Goal: Find specific page/section: Find specific page/section

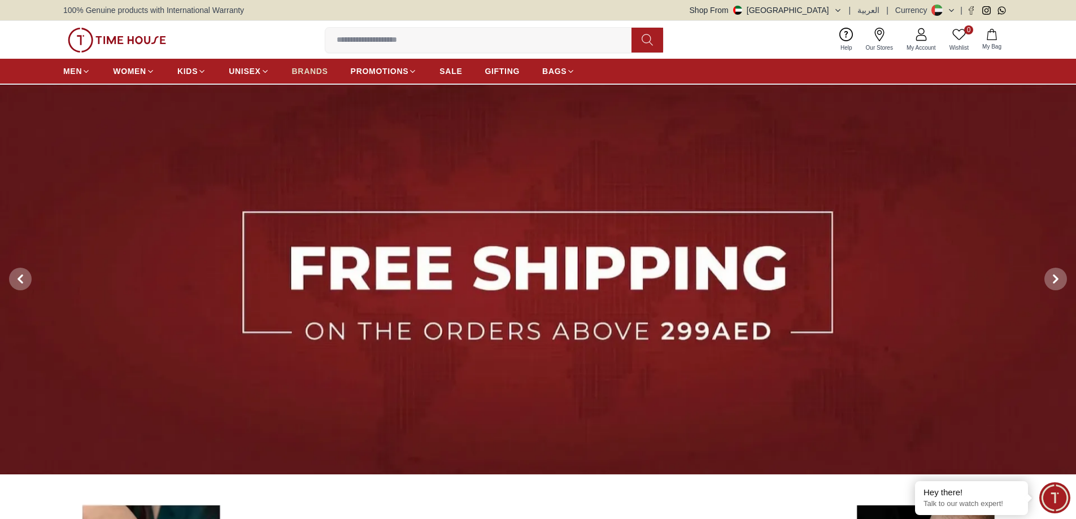
click at [303, 68] on span "BRANDS" at bounding box center [310, 71] width 36 height 11
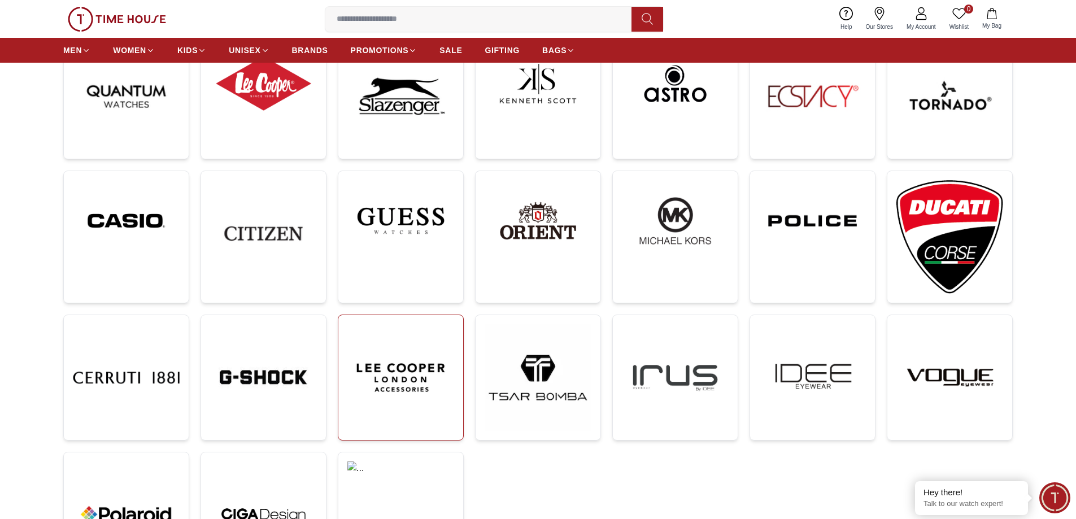
scroll to position [226, 0]
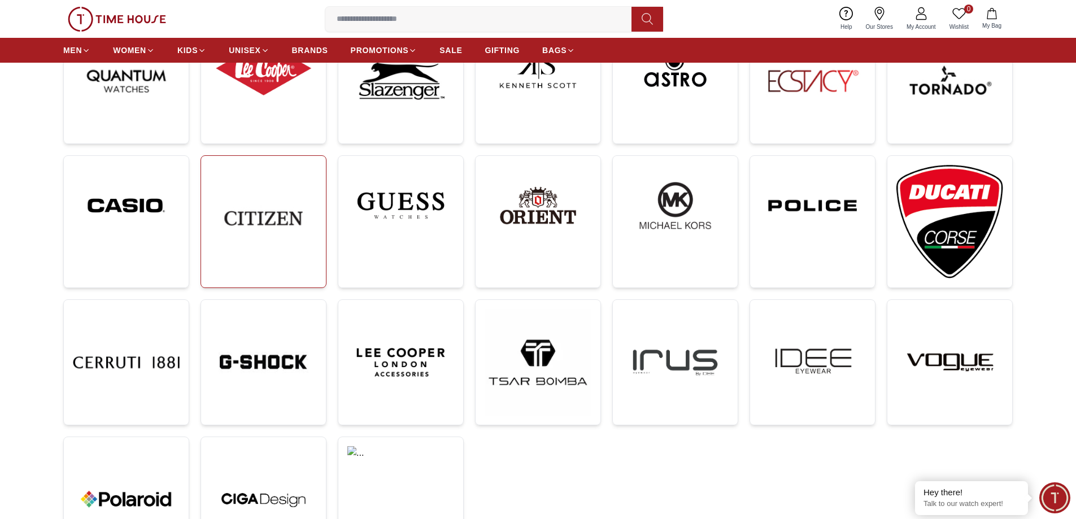
click at [286, 209] on img at bounding box center [263, 218] width 107 height 107
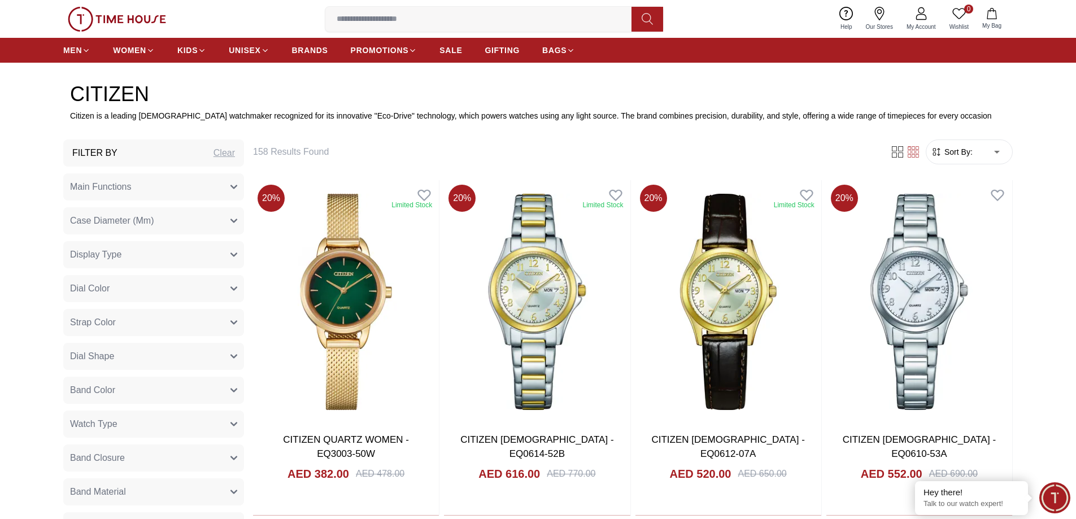
scroll to position [452, 0]
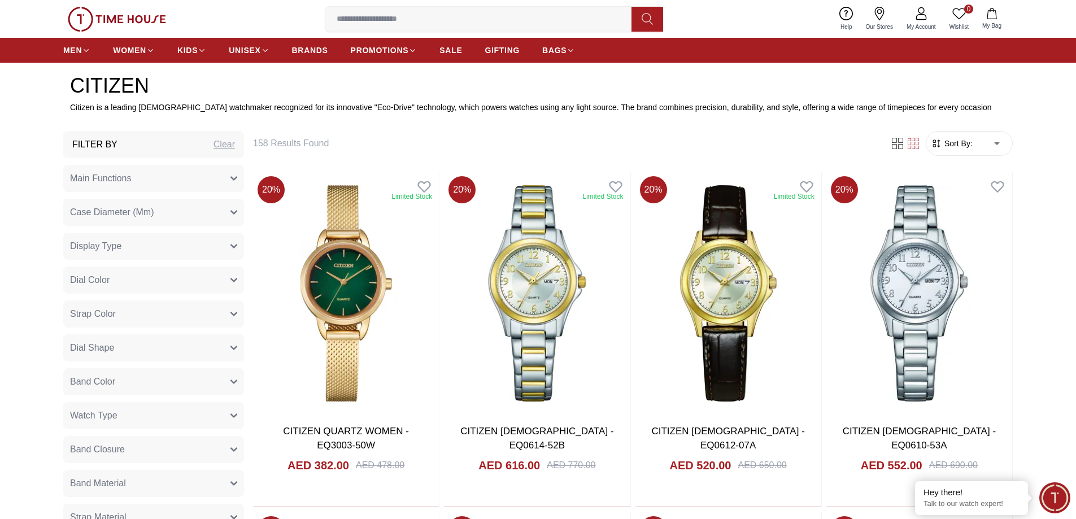
click at [969, 144] on span "Sort By:" at bounding box center [957, 143] width 31 height 11
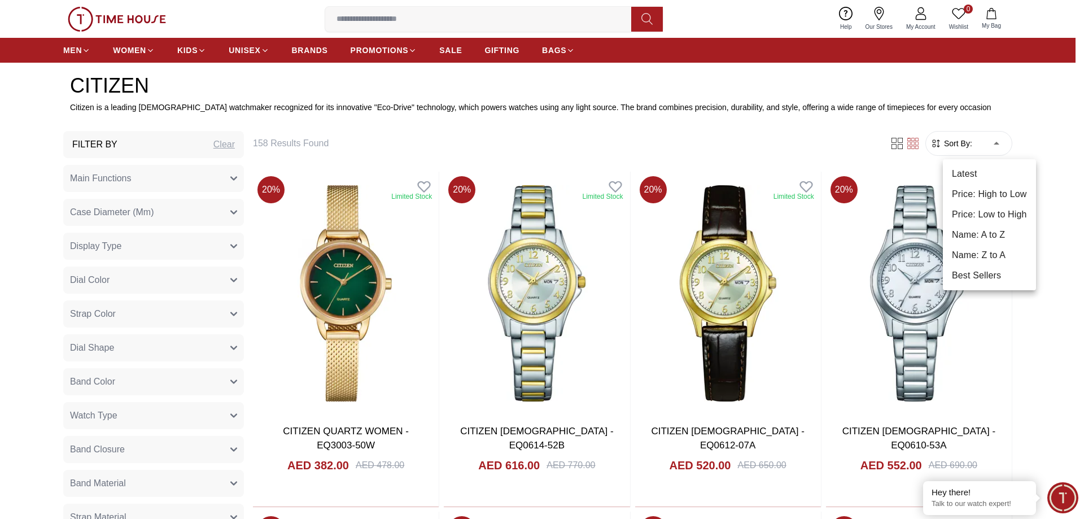
click at [1009, 207] on li "Price: Low to High" at bounding box center [989, 214] width 93 height 20
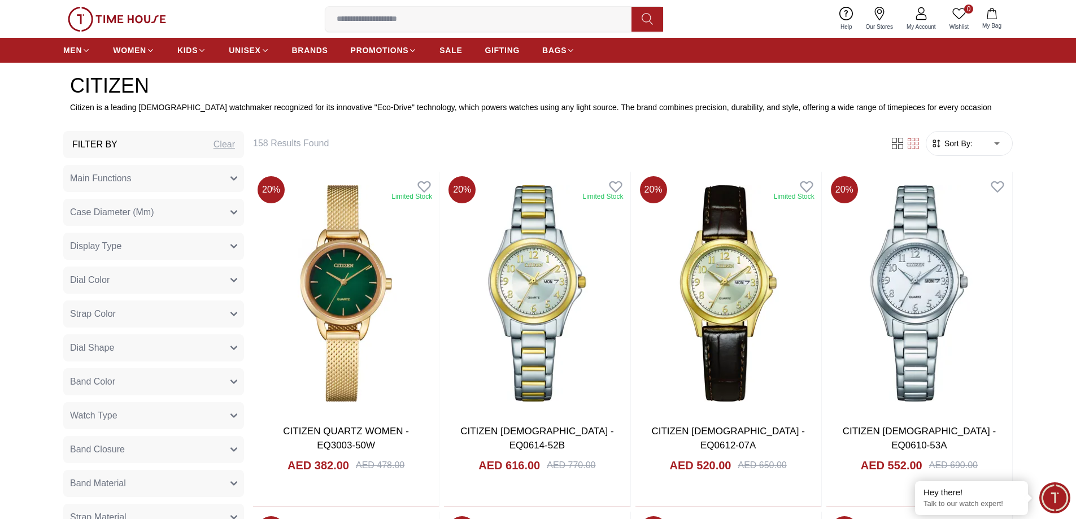
type input "*"
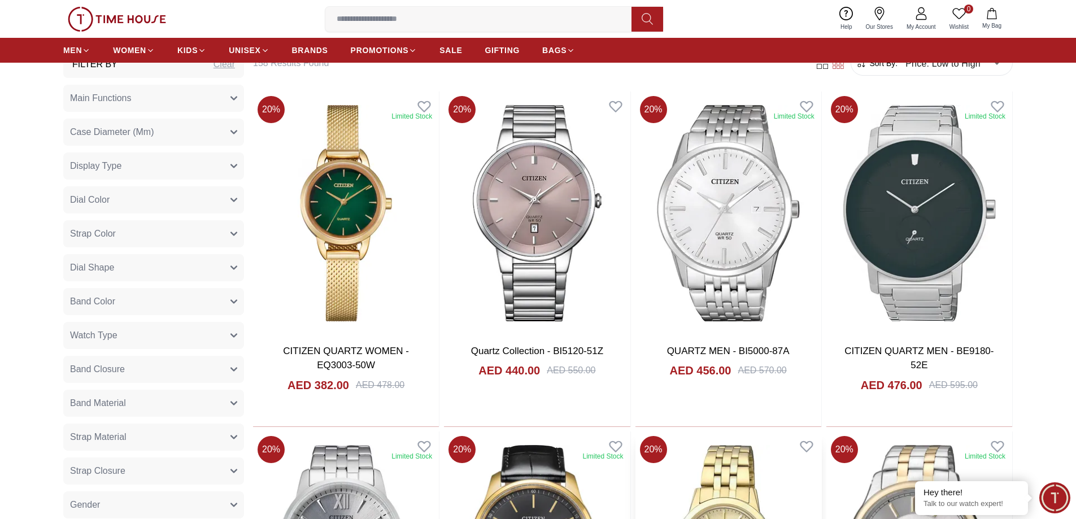
scroll to position [791, 0]
